Goal: Information Seeking & Learning: Check status

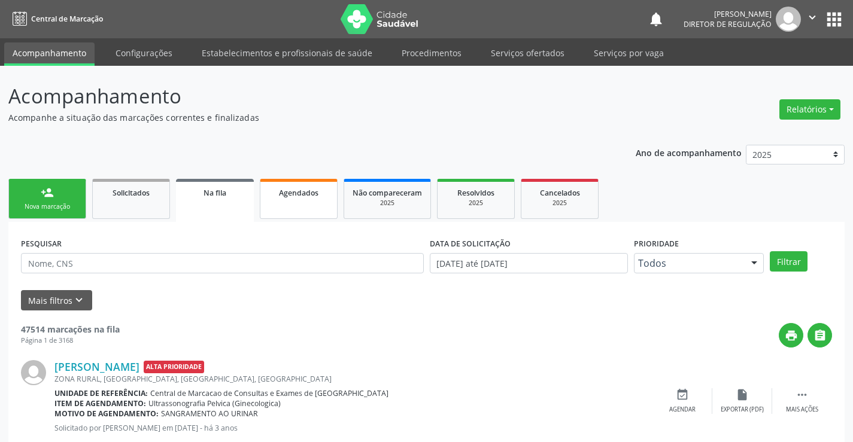
click at [285, 211] on link "Agendados" at bounding box center [299, 199] width 78 height 40
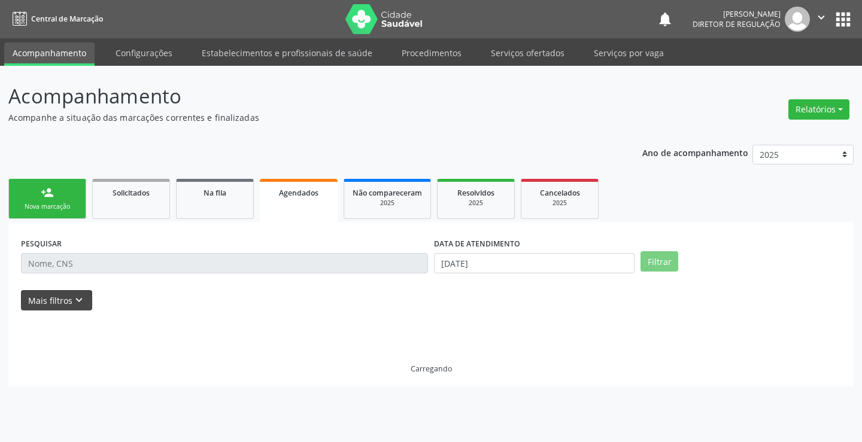
click at [73, 291] on form "PESQUISAR DATA DE ATENDIMENTO [DATE] Filtrar UNIDADE DE REFERÊNCIA [GEOGRAPHIC_…" at bounding box center [431, 273] width 820 height 76
click at [72, 307] on icon "keyboard_arrow_down" at bounding box center [78, 300] width 13 height 13
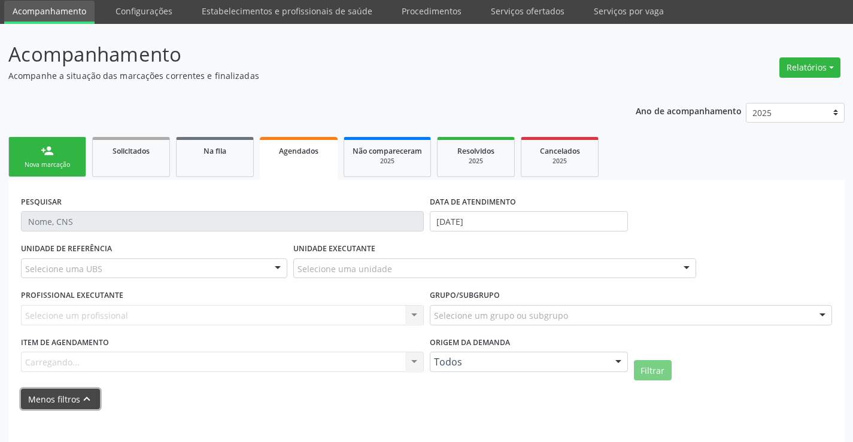
scroll to position [94, 0]
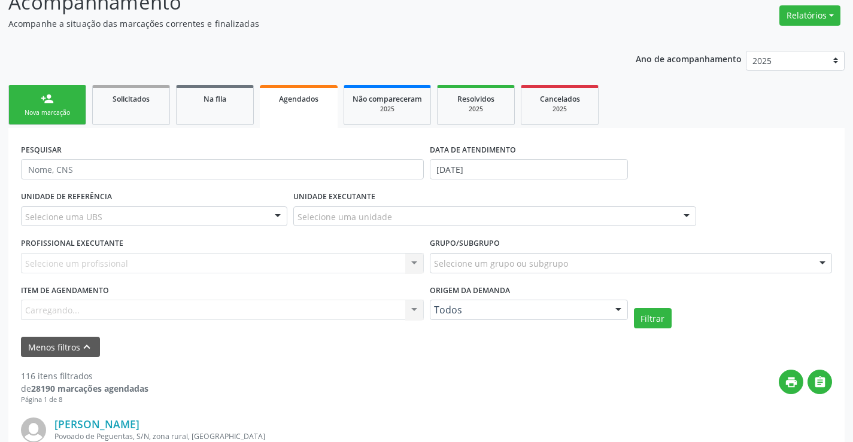
click at [466, 154] on label "DATA DE ATENDIMENTO" at bounding box center [473, 150] width 86 height 19
click at [469, 168] on input "[DATE]" at bounding box center [529, 169] width 198 height 20
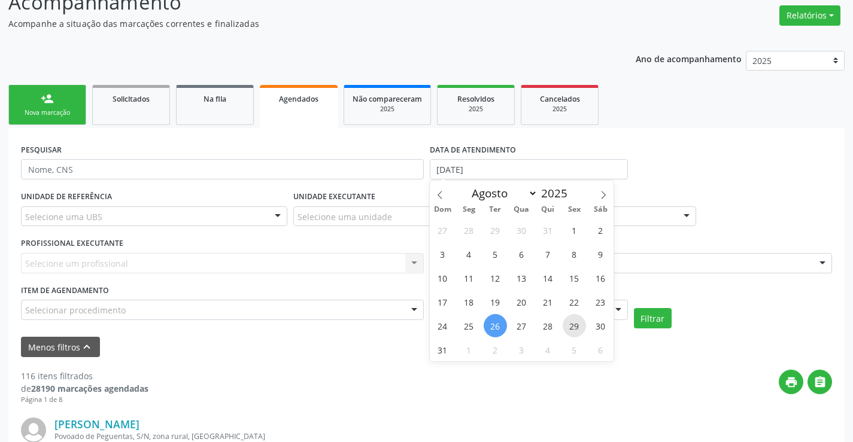
click at [575, 325] on span "29" at bounding box center [574, 325] width 23 height 23
type input "[DATE]"
click at [575, 325] on span "29" at bounding box center [574, 325] width 23 height 23
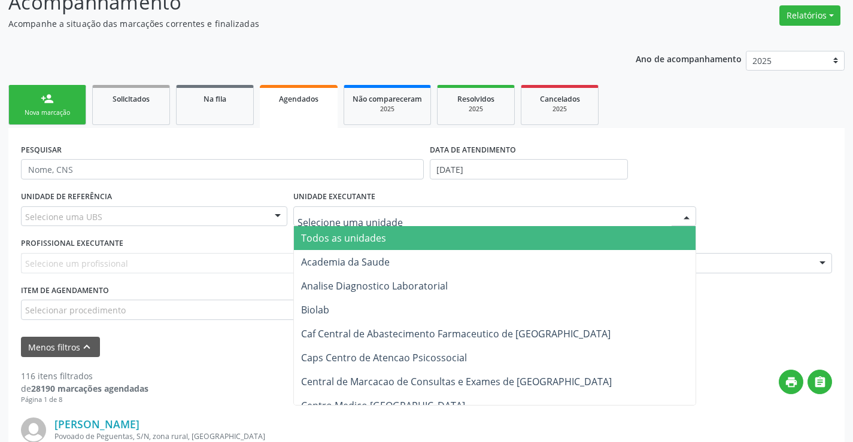
click at [394, 216] on div at bounding box center [494, 216] width 403 height 20
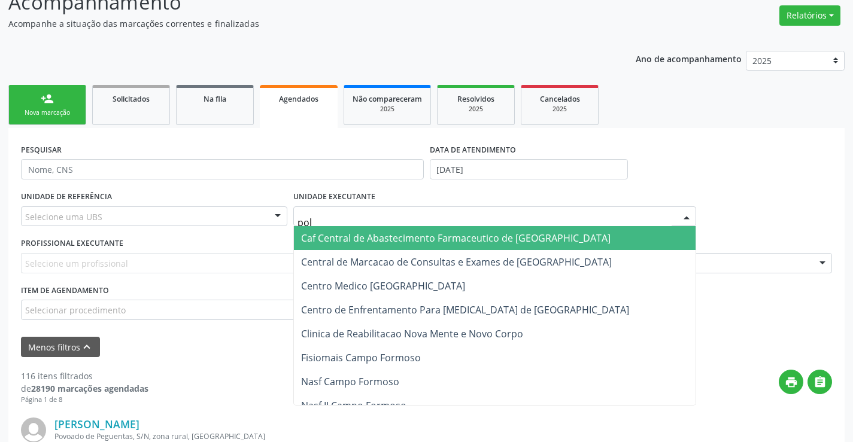
type input "poli"
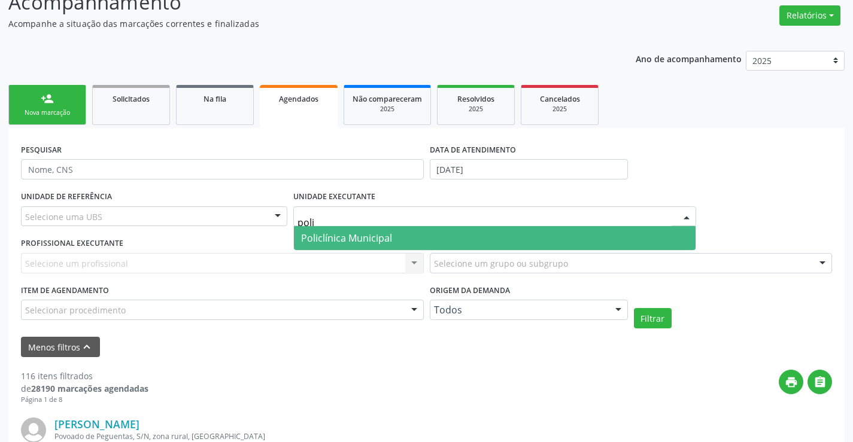
click at [394, 236] on span "Policlínica Municipal" at bounding box center [495, 238] width 402 height 24
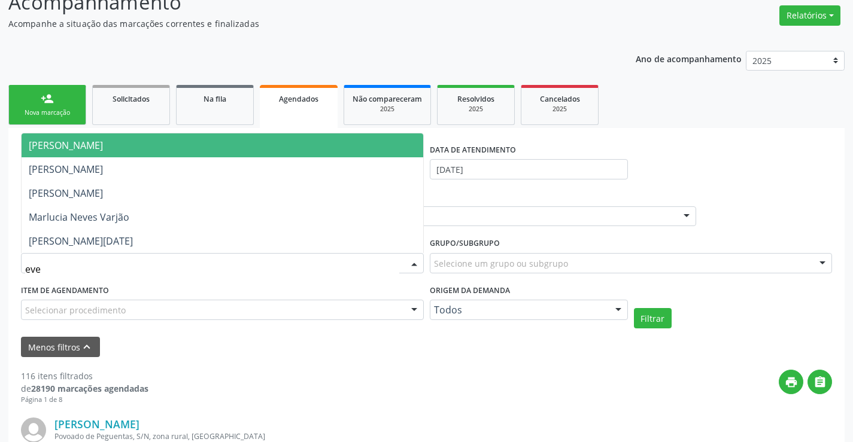
type input "ever"
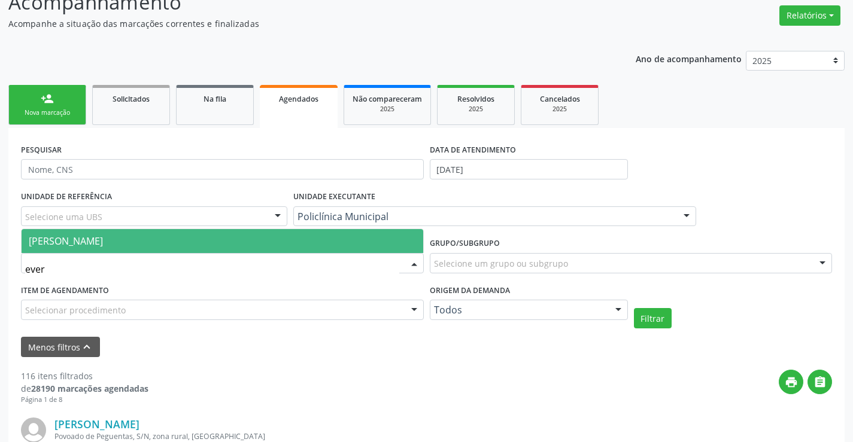
click at [214, 240] on span "[PERSON_NAME]" at bounding box center [223, 241] width 402 height 24
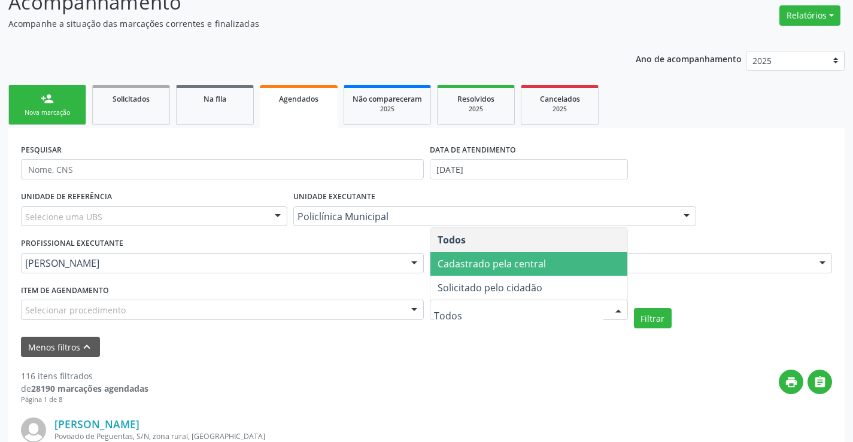
click at [510, 271] on span "Cadastrado pela central" at bounding box center [528, 264] width 197 height 24
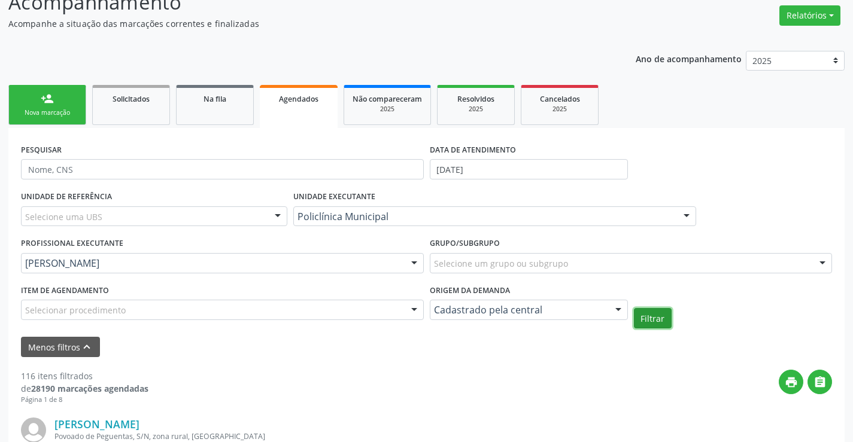
click at [645, 324] on button "Filtrar" at bounding box center [653, 318] width 38 height 20
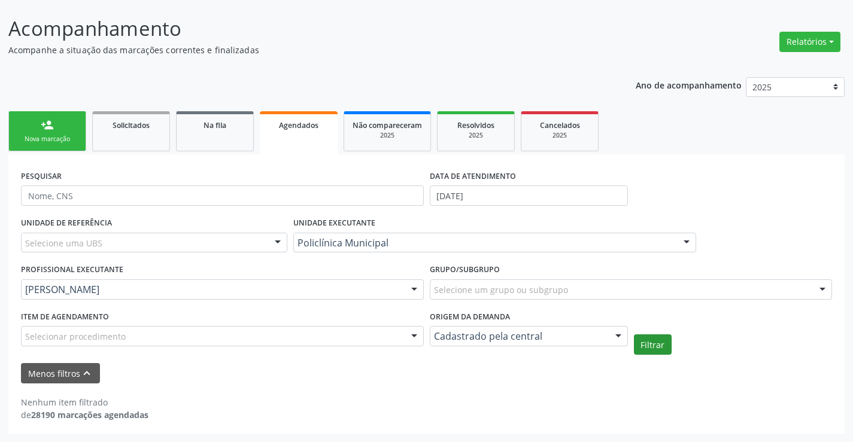
scroll to position [68, 0]
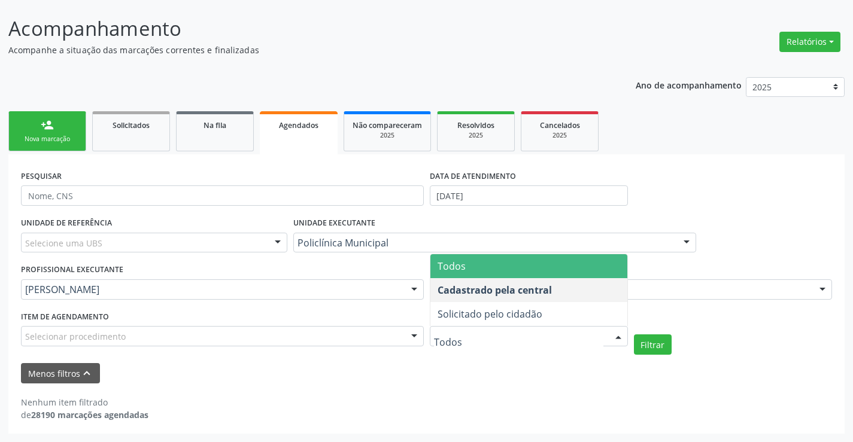
drag, startPoint x: 560, startPoint y: 282, endPoint x: 573, endPoint y: 275, distance: 15.5
click at [573, 275] on ul "Todos Cadastrado pela central Solicitado pelo cidadão Nenhum resultado encontra…" at bounding box center [528, 290] width 197 height 72
click at [573, 275] on span "Todos" at bounding box center [528, 266] width 197 height 24
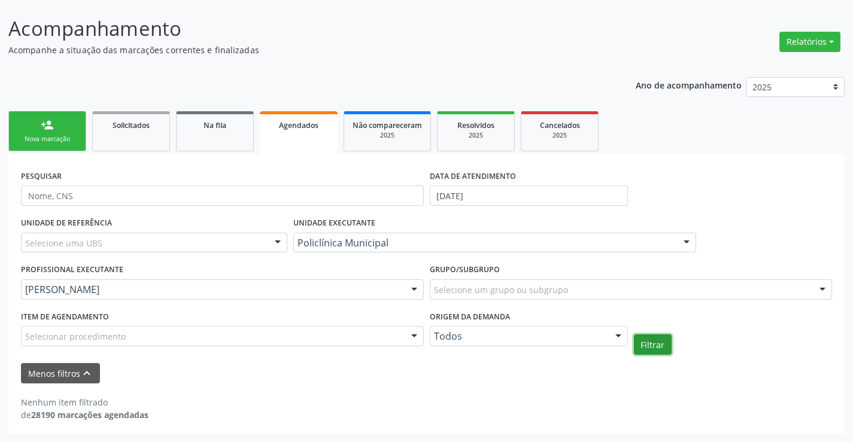
click at [651, 344] on button "Filtrar" at bounding box center [653, 345] width 38 height 20
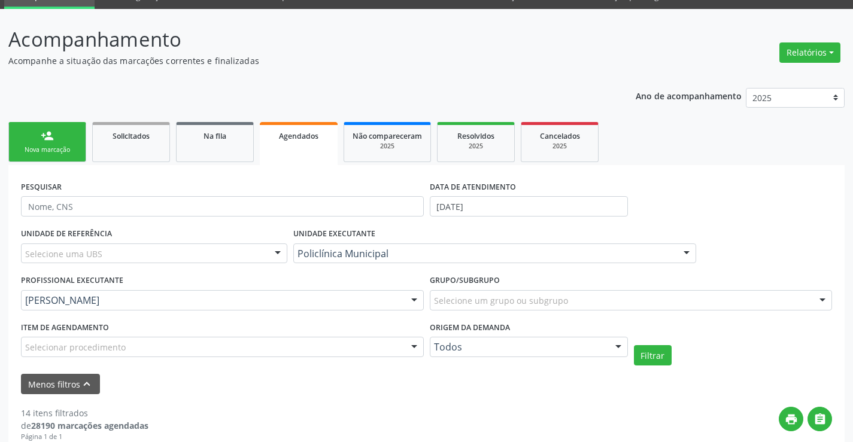
scroll to position [0, 0]
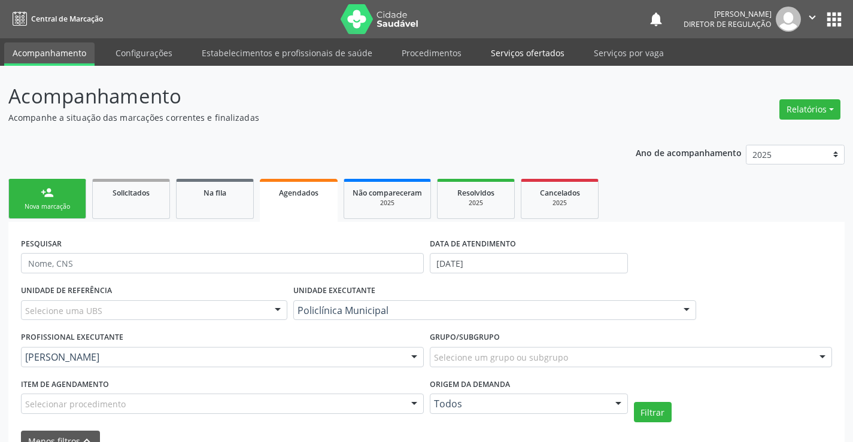
click at [513, 50] on link "Serviços ofertados" at bounding box center [527, 52] width 90 height 21
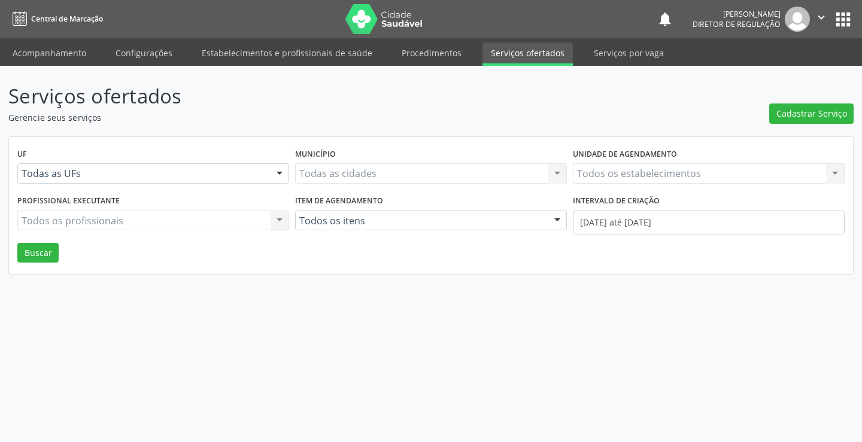
click at [589, 172] on div "Todos os estabelecimentos Todos os estabelecimentos Nenhum resultado encontrado…" at bounding box center [709, 173] width 272 height 20
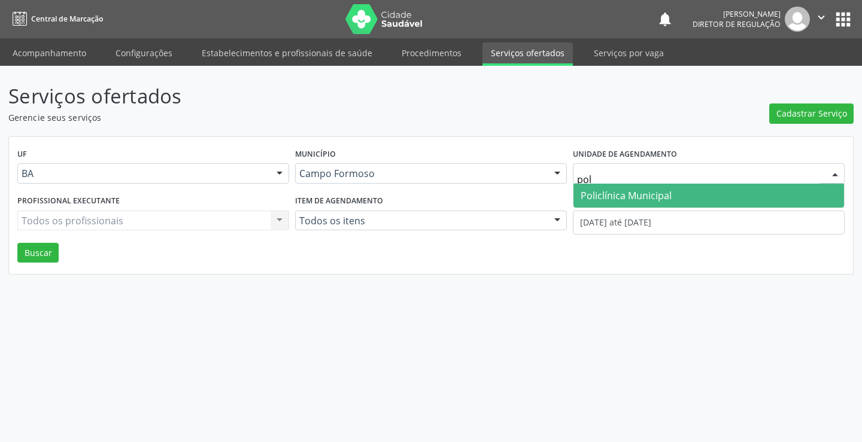
type input "poli"
click at [594, 195] on span "Policlínica Municipal" at bounding box center [626, 195] width 91 height 13
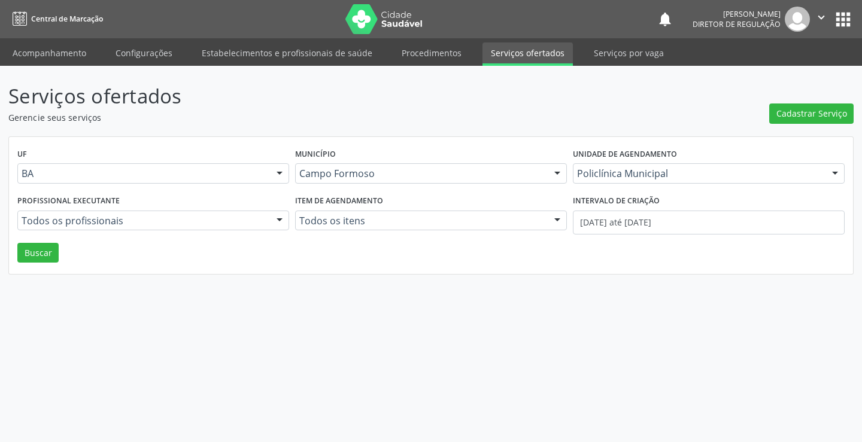
click at [150, 227] on div "Todos os profissionais" at bounding box center [153, 221] width 272 height 20
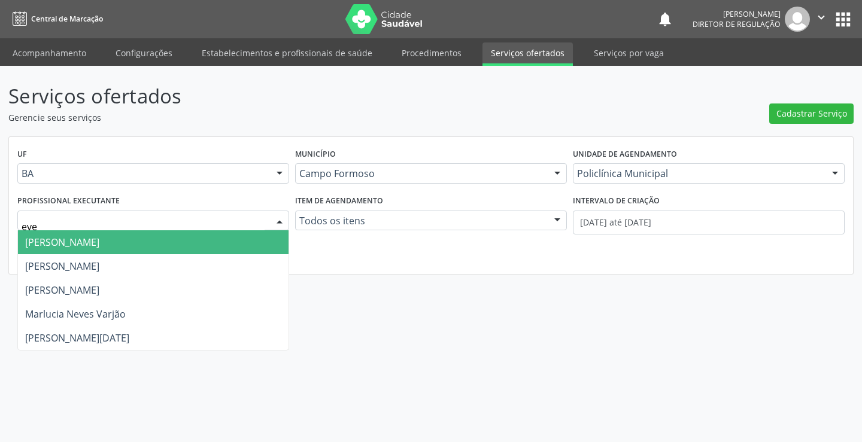
type input "ever"
click at [148, 240] on span "[PERSON_NAME]" at bounding box center [153, 242] width 271 height 24
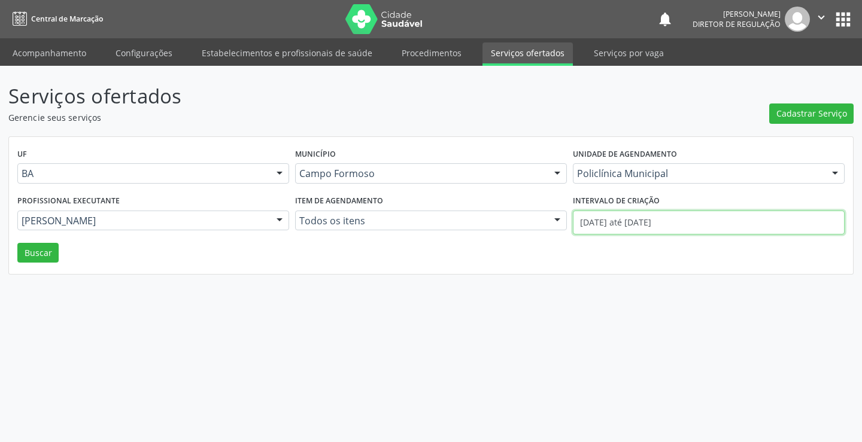
click at [611, 226] on input "[DATE] até [DATE]" at bounding box center [709, 223] width 272 height 24
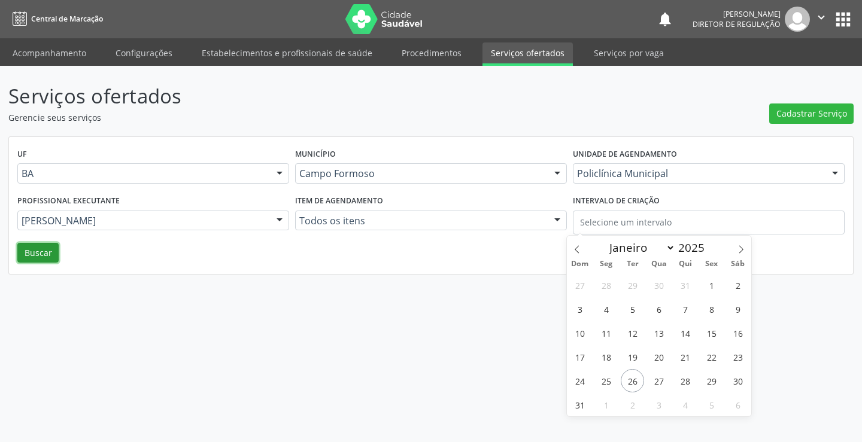
click at [41, 258] on button "Buscar" at bounding box center [37, 253] width 41 height 20
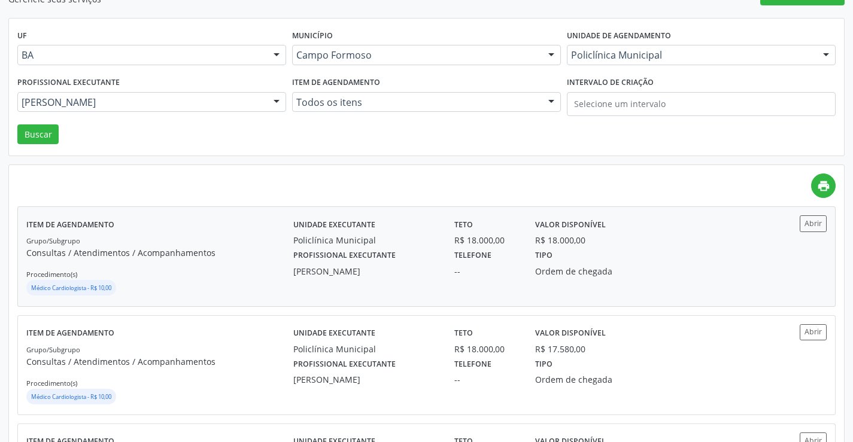
scroll to position [120, 0]
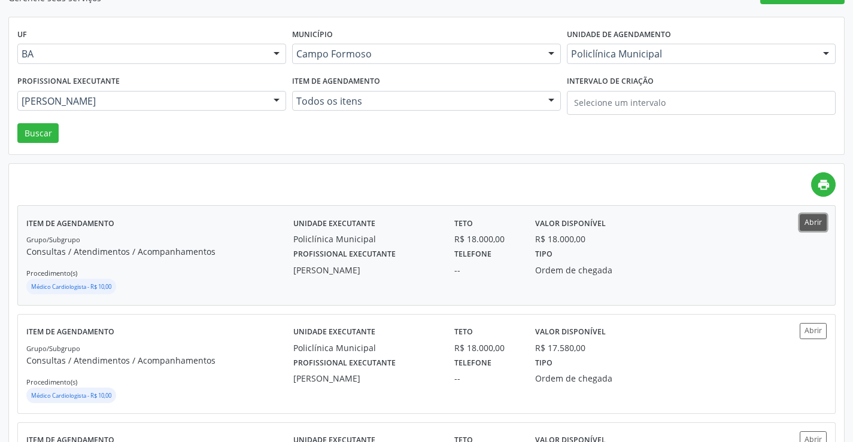
click at [804, 219] on button "Abrir" at bounding box center [813, 222] width 27 height 16
click at [810, 330] on button "Abrir" at bounding box center [813, 331] width 27 height 16
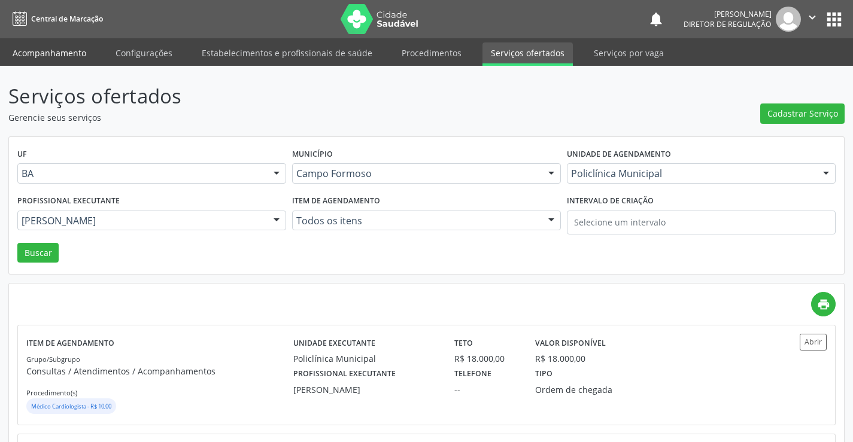
click at [50, 60] on link "Acompanhamento" at bounding box center [49, 52] width 90 height 21
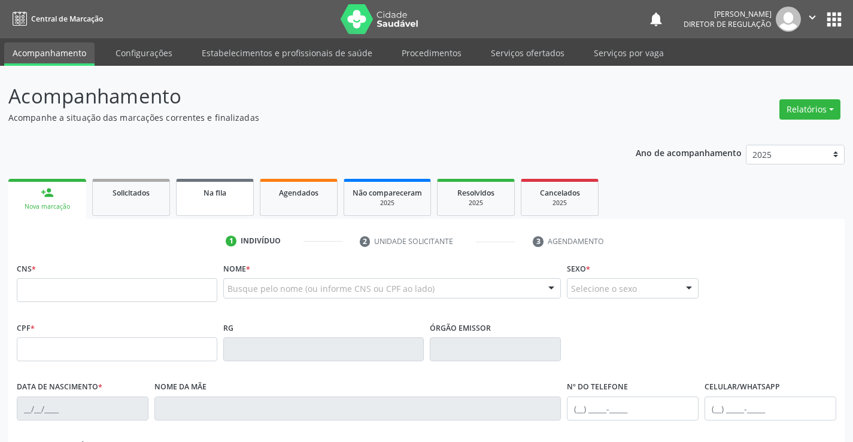
click at [209, 193] on span "Na fila" at bounding box center [214, 193] width 23 height 10
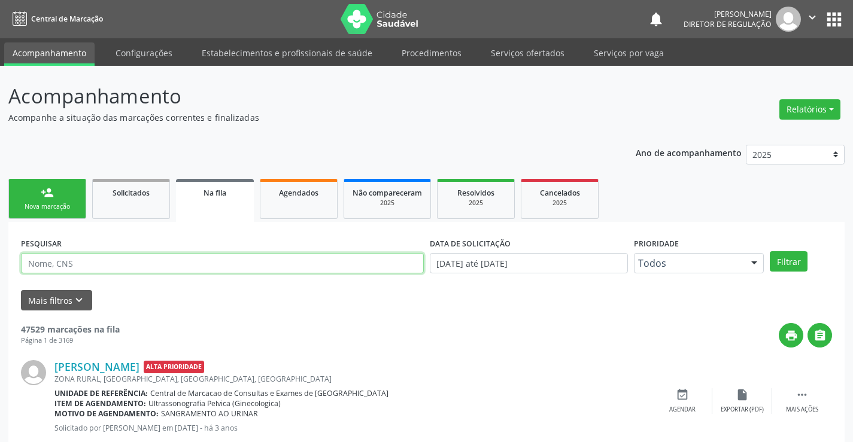
click at [187, 265] on input "text" at bounding box center [222, 263] width 403 height 20
click at [536, 51] on link "Serviços ofertados" at bounding box center [527, 52] width 90 height 21
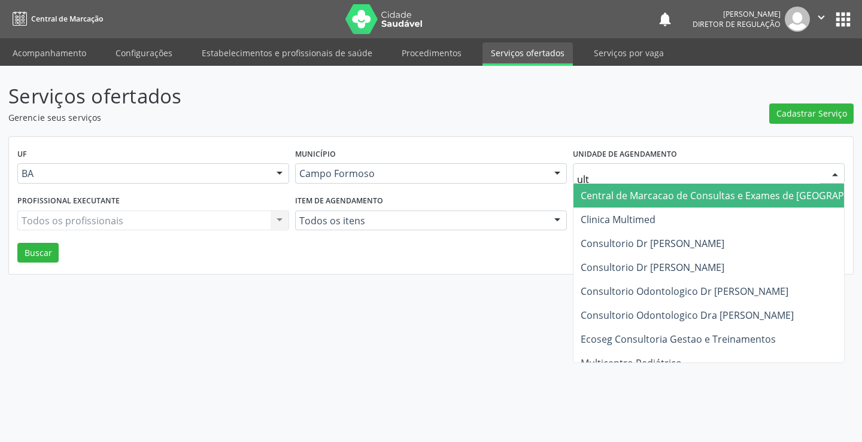
type input "ultr"
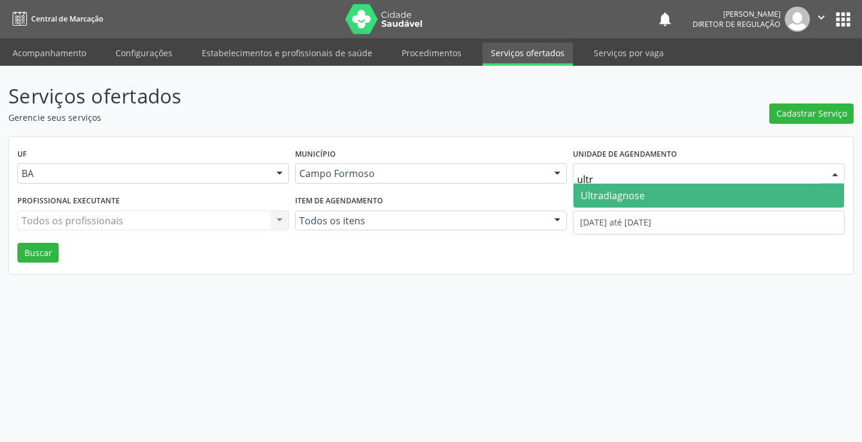
click at [603, 195] on span "Ultradiagnose" at bounding box center [613, 195] width 64 height 13
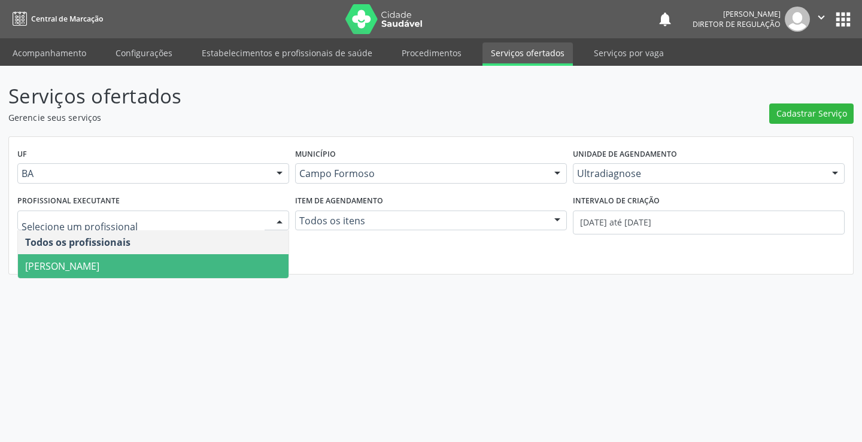
click at [180, 258] on ul "Todos os profissionais [PERSON_NAME] Muritiba Nenhum resultado encontrado para:…" at bounding box center [153, 254] width 271 height 48
click at [180, 258] on span "[PERSON_NAME]" at bounding box center [153, 266] width 271 height 24
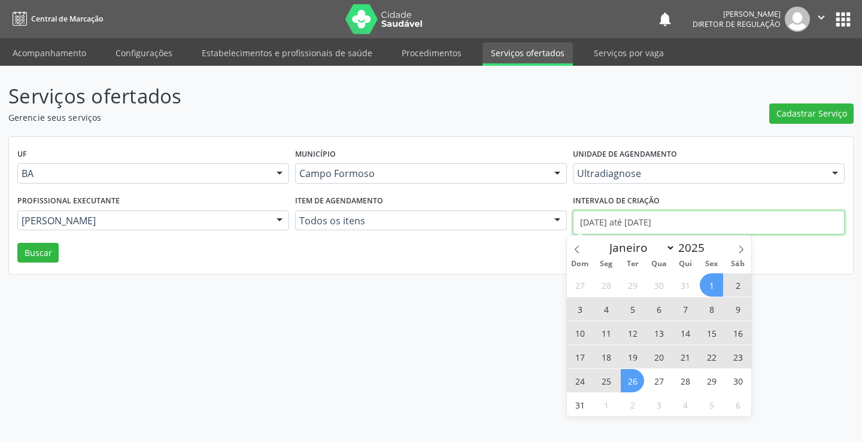
click at [657, 228] on input "[DATE] até [DATE]" at bounding box center [709, 223] width 272 height 24
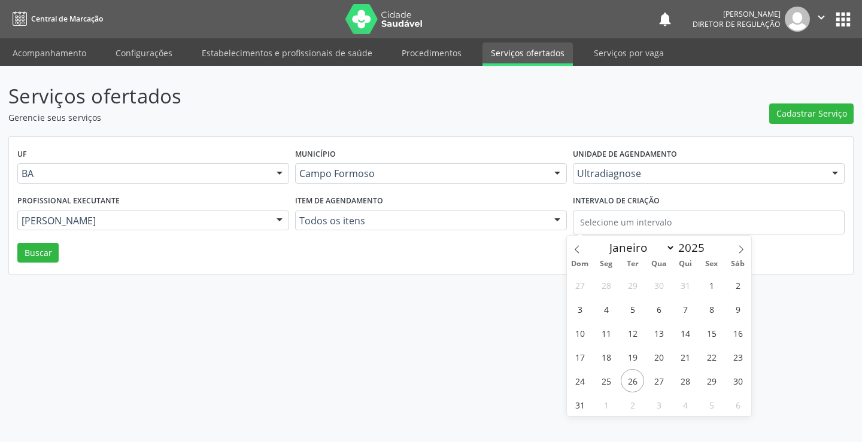
click at [40, 263] on div "UF BA BA Nenhum resultado encontrado para: " " Não há nenhuma opção para ser ex…" at bounding box center [431, 206] width 844 height 138
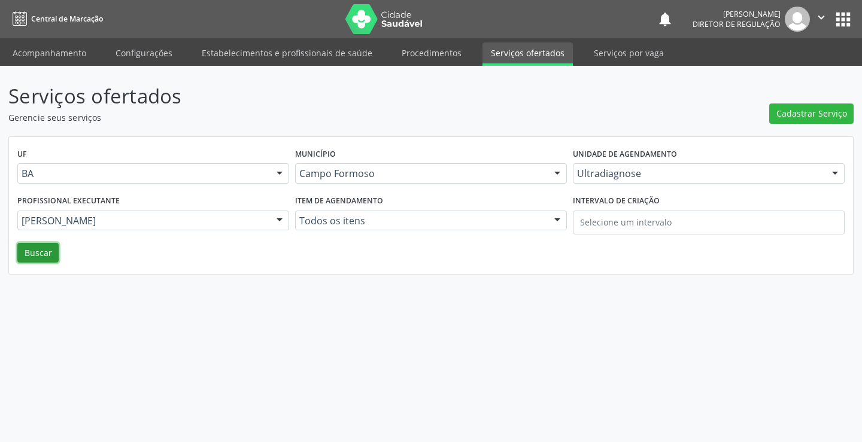
click at [41, 251] on button "Buscar" at bounding box center [37, 253] width 41 height 20
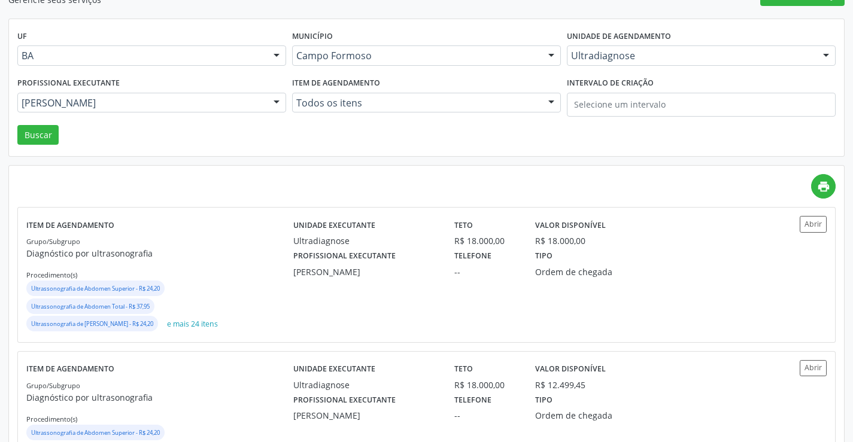
scroll to position [120, 0]
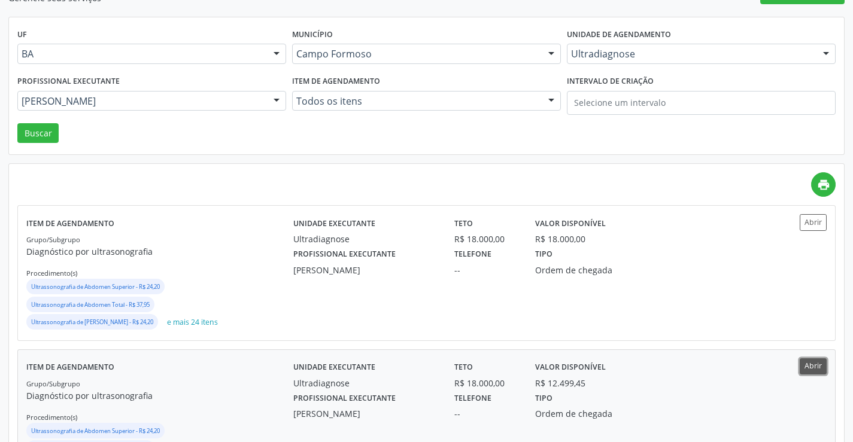
click at [815, 367] on button "Abrir" at bounding box center [813, 366] width 27 height 16
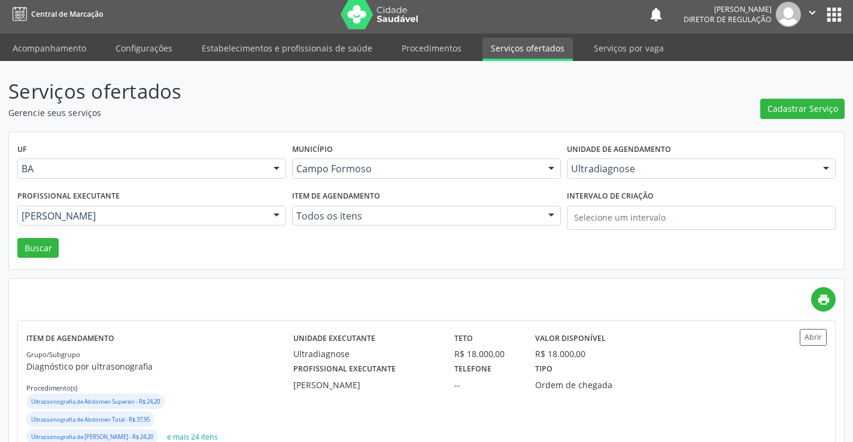
scroll to position [0, 0]
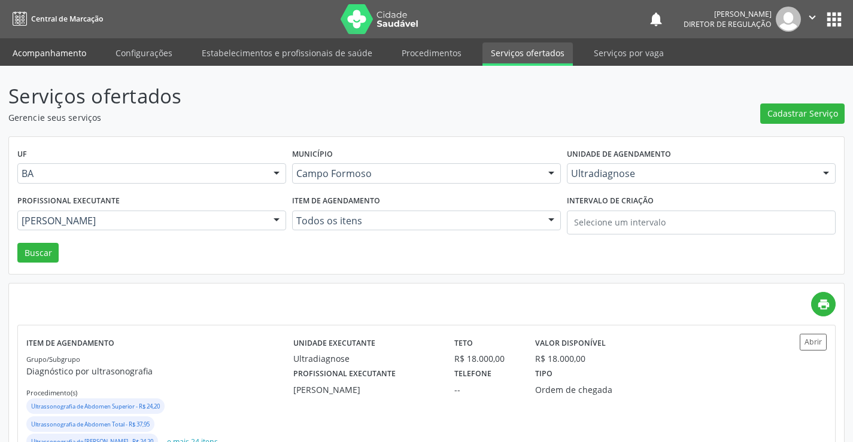
click at [44, 52] on link "Acompanhamento" at bounding box center [49, 52] width 90 height 21
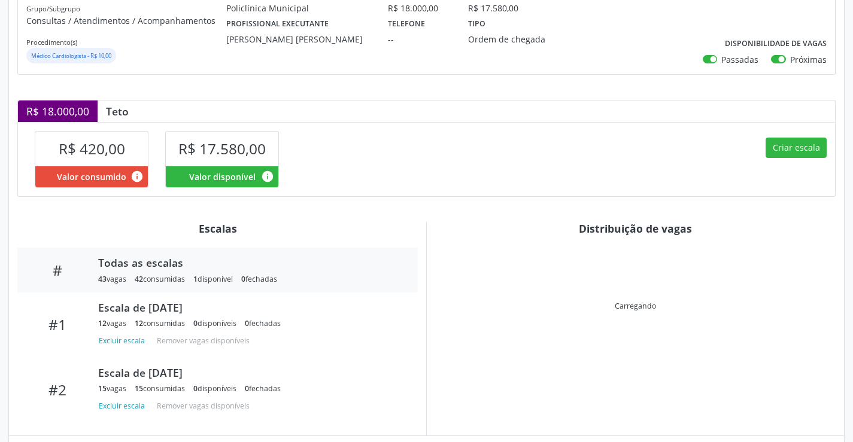
scroll to position [230, 0]
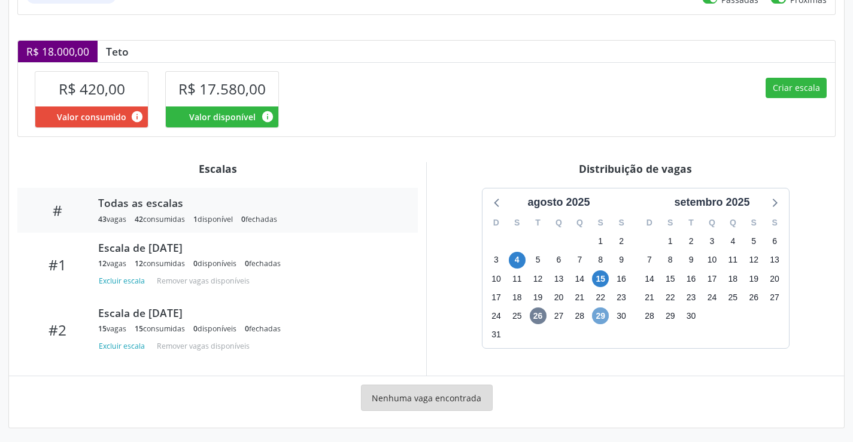
click at [598, 311] on span "29" at bounding box center [600, 316] width 17 height 17
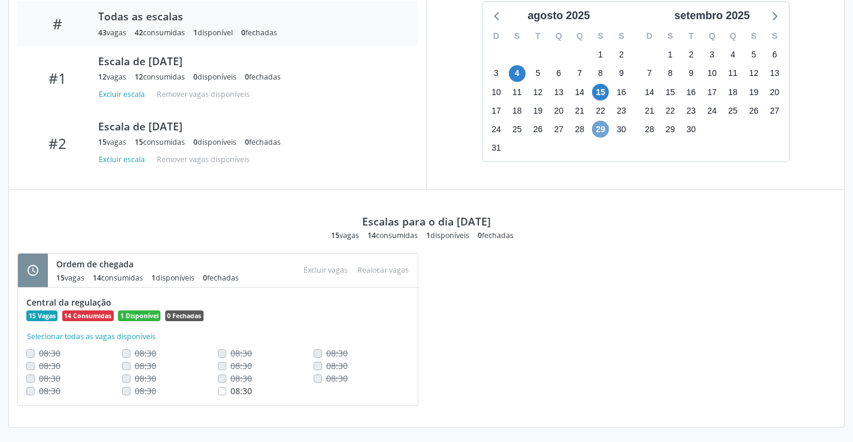
scroll to position [420, 0]
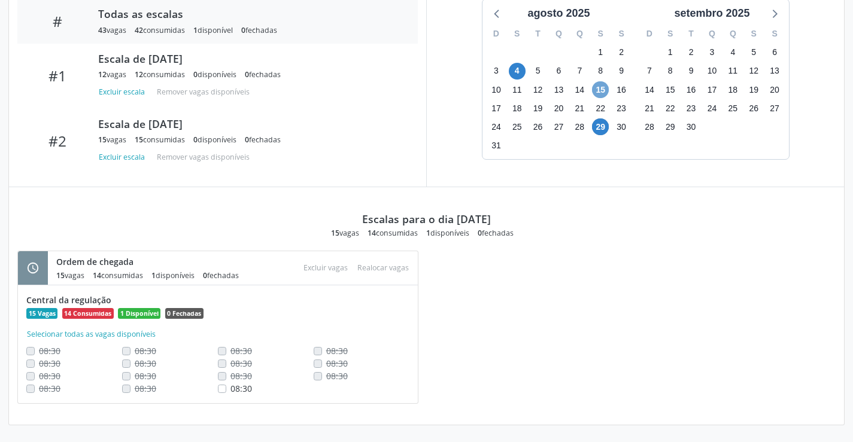
click at [594, 92] on span "15" at bounding box center [600, 89] width 17 height 17
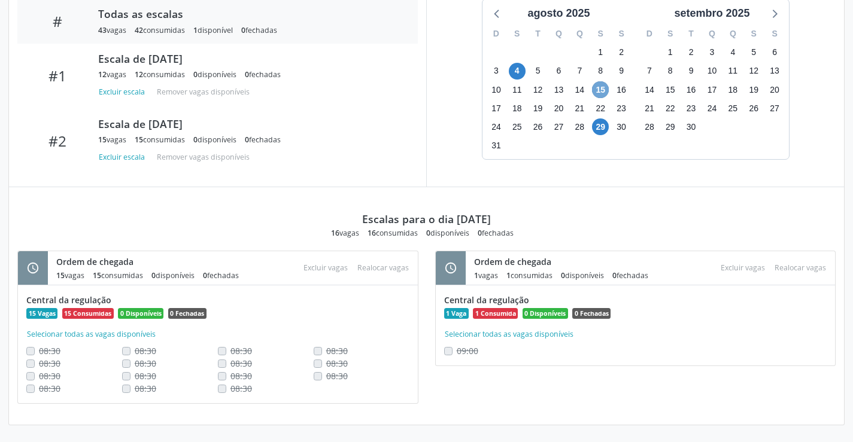
scroll to position [360, 0]
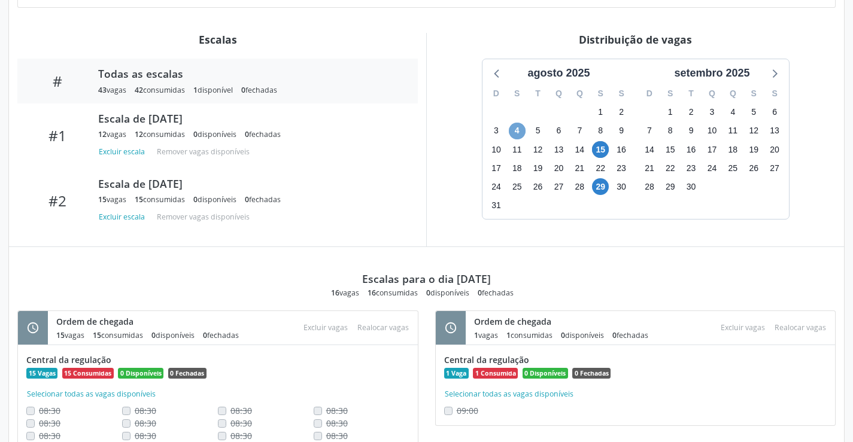
click at [523, 135] on span "4" at bounding box center [517, 131] width 17 height 17
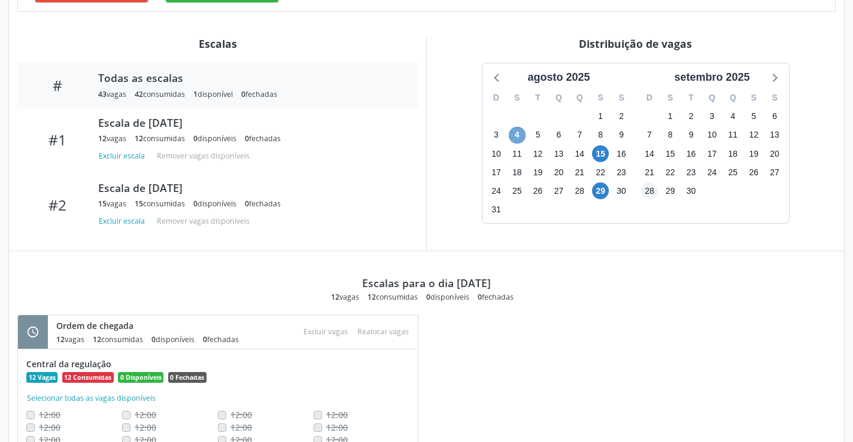
scroll to position [227, 0]
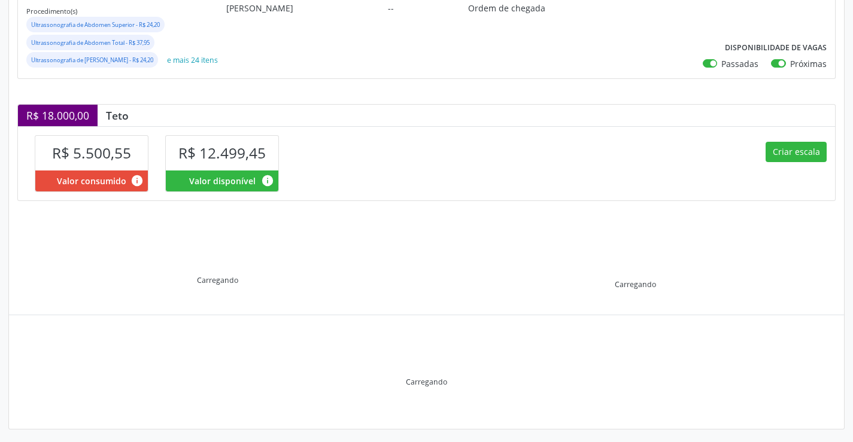
scroll to position [222, 0]
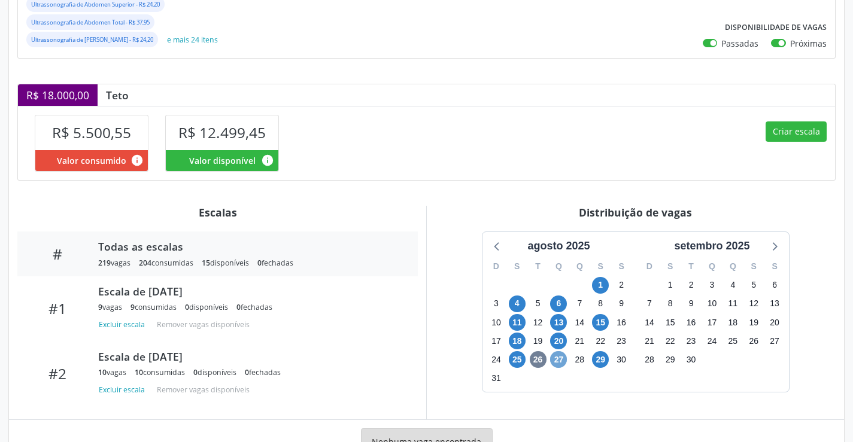
click at [560, 368] on span "27" at bounding box center [558, 359] width 17 height 17
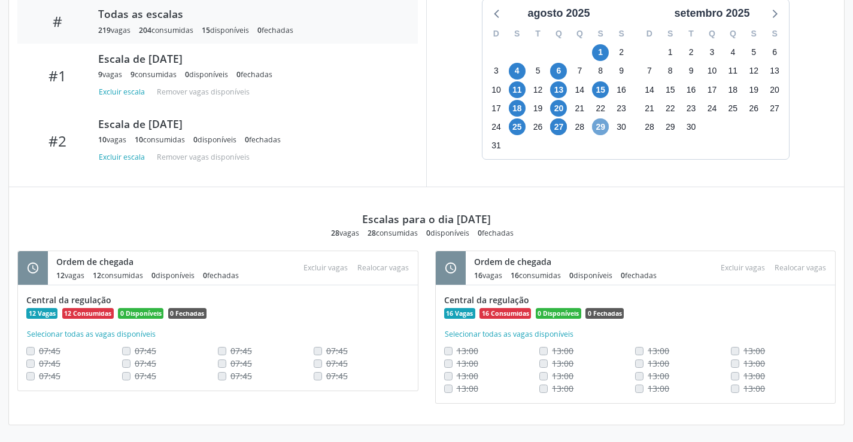
click at [598, 133] on span "29" at bounding box center [600, 126] width 17 height 17
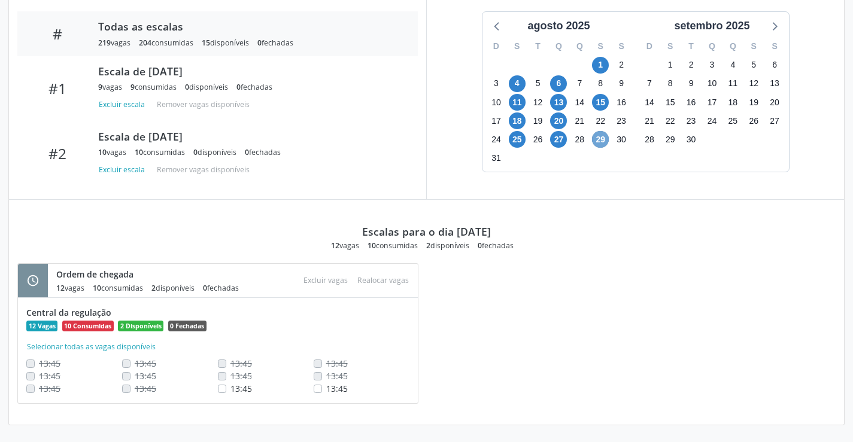
scroll to position [399, 0]
